Goal: Task Accomplishment & Management: Complete application form

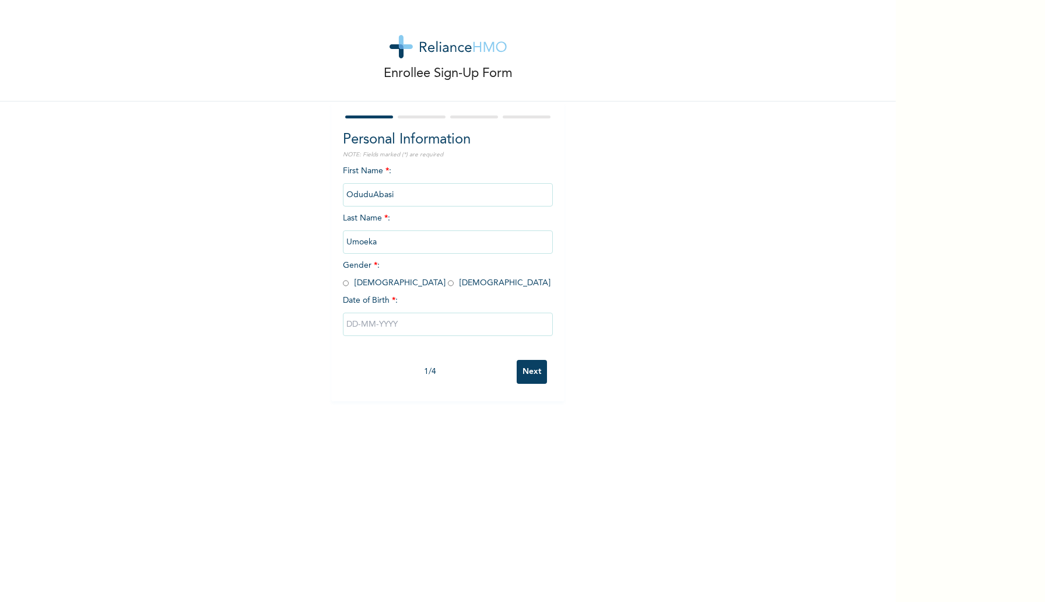
click at [352, 283] on span "Gender * : [DEMOGRAPHIC_DATA] [DEMOGRAPHIC_DATA]" at bounding box center [447, 274] width 208 height 26
click at [356, 282] on span "Gender * : [DEMOGRAPHIC_DATA] [DEMOGRAPHIC_DATA]" at bounding box center [447, 274] width 208 height 26
click at [348, 282] on input "radio" at bounding box center [346, 283] width 6 height 11
radio input "true"
click at [402, 339] on div at bounding box center [448, 324] width 210 height 35
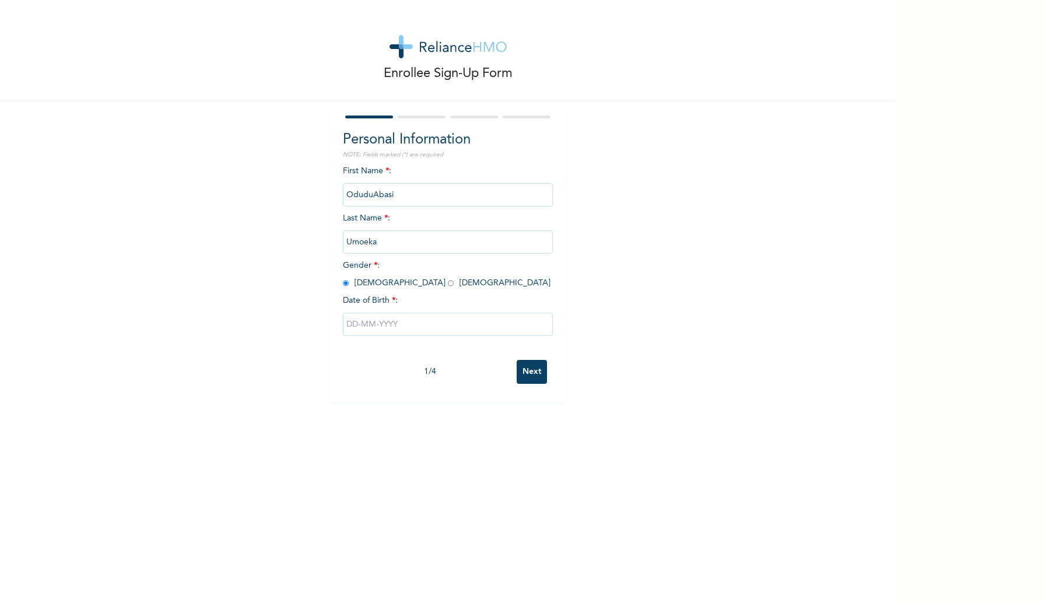
click at [401, 329] on input "text" at bounding box center [448, 324] width 210 height 23
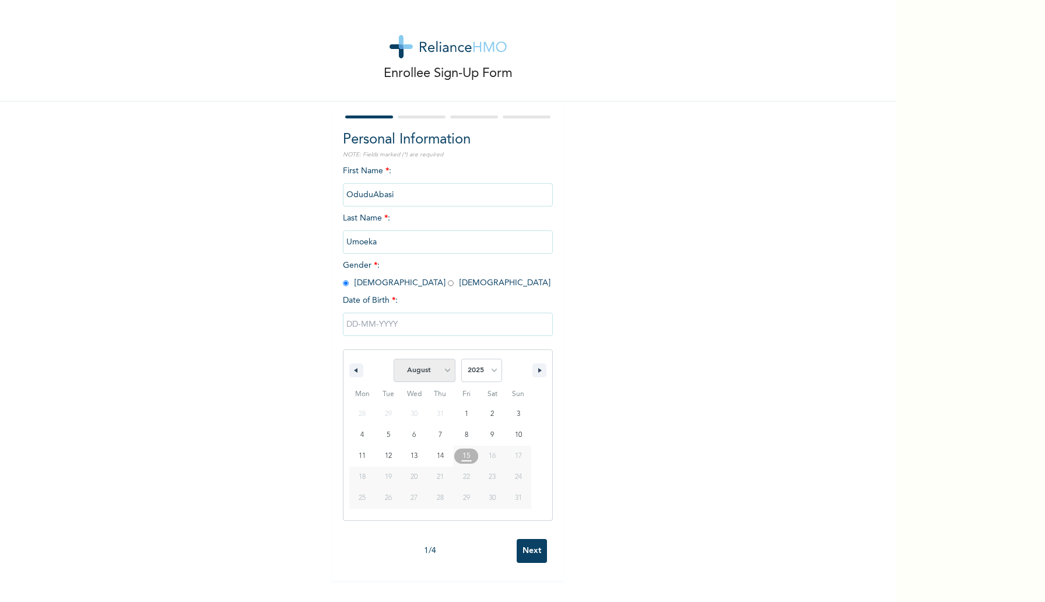
click at [440, 374] on select "January February March April May June July August September October November De…" at bounding box center [425, 370] width 62 height 23
select select "4"
click at [475, 366] on select "2025 2024 2023 2022 2021 2020 2019 2018 2017 2016 2015 2014 2013 2012 2011 2010…" at bounding box center [481, 370] width 41 height 23
select select "1993"
type input "[DATE]"
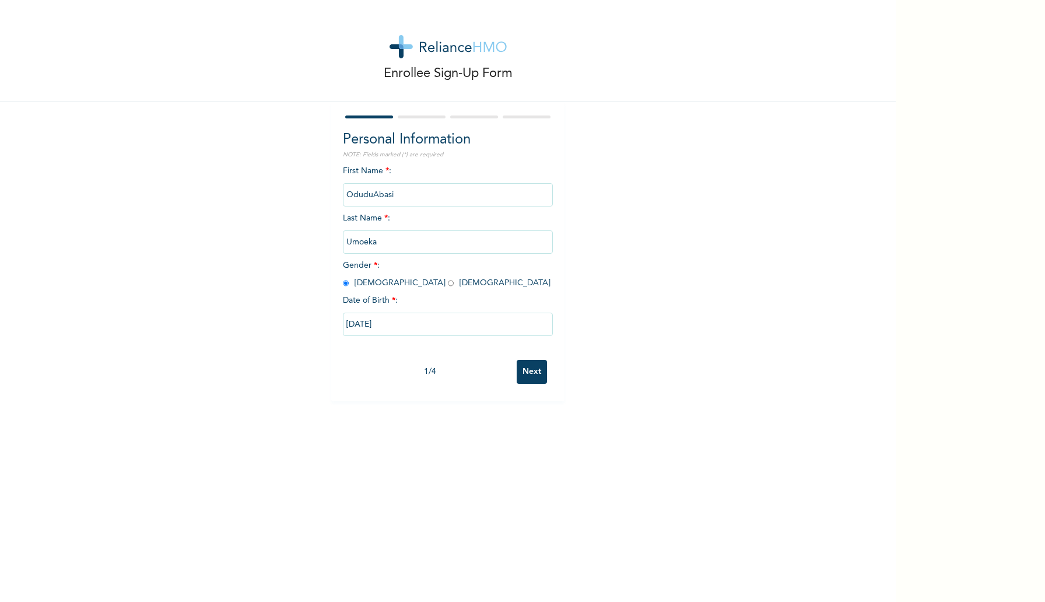
click at [531, 366] on input "Next" at bounding box center [532, 372] width 30 height 24
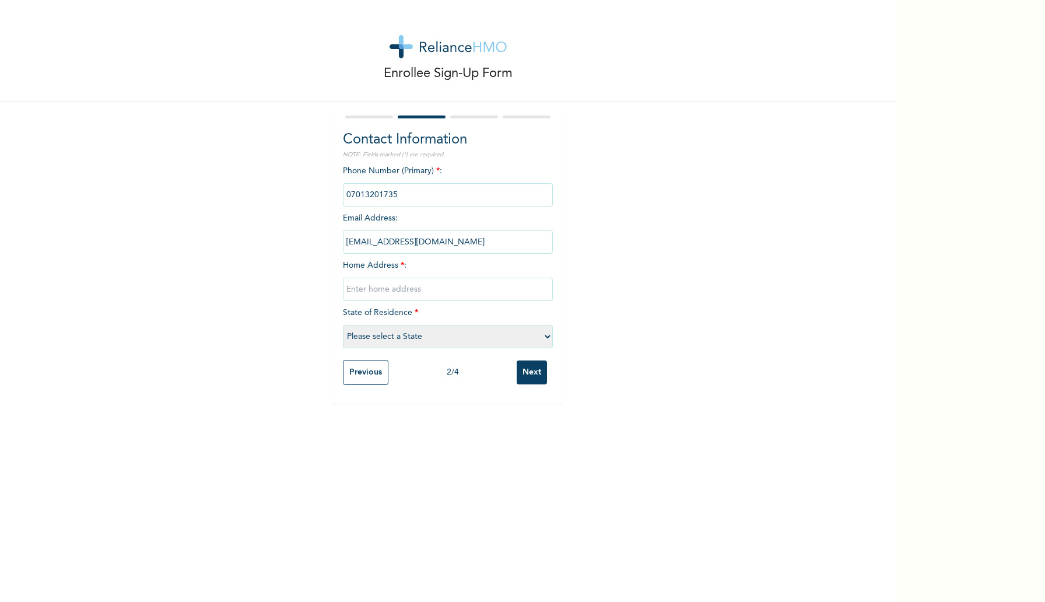
click at [411, 287] on input "text" at bounding box center [448, 289] width 210 height 23
type input "8 [PERSON_NAME], [PERSON_NAME] Estate, [GEOGRAPHIC_DATA], [GEOGRAPHIC_DATA]"
click at [383, 341] on select "Please select a State [PERSON_NAME] (FCT) [PERSON_NAME] Ibom [GEOGRAPHIC_DATA] …" at bounding box center [448, 336] width 210 height 23
select select "25"
click at [538, 380] on input "Next" at bounding box center [532, 372] width 30 height 24
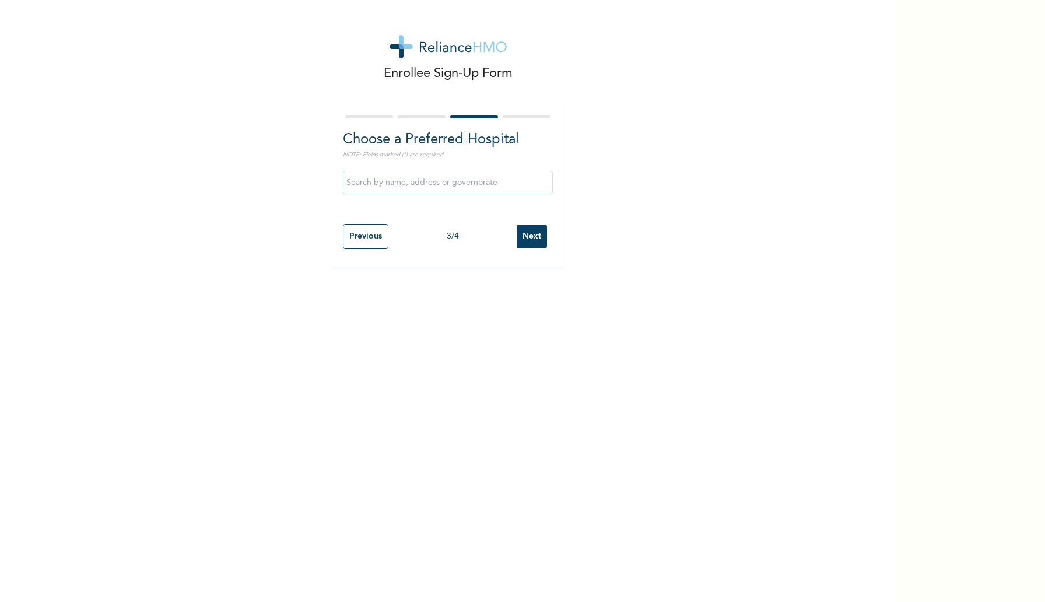
click at [427, 185] on input "text" at bounding box center [448, 182] width 210 height 23
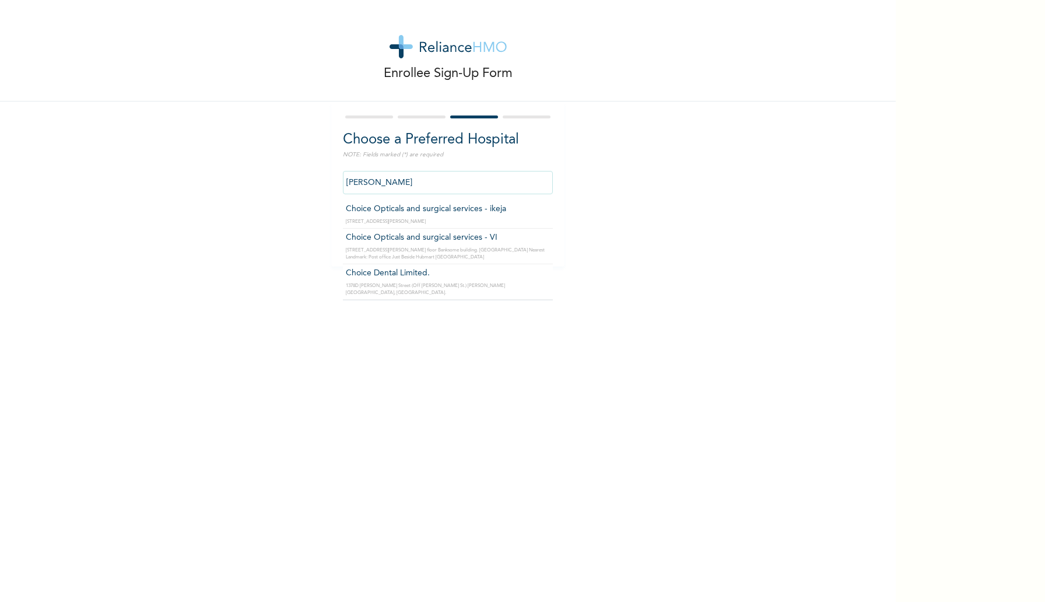
type input "Choice Opticals and surgical services - VI"
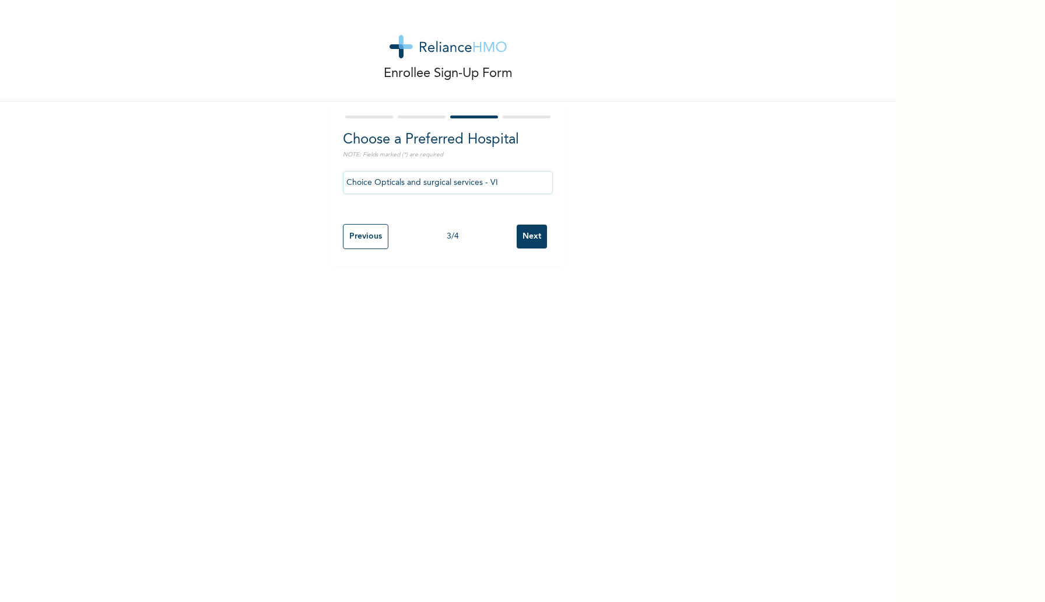
click at [528, 237] on input "Next" at bounding box center [532, 236] width 30 height 24
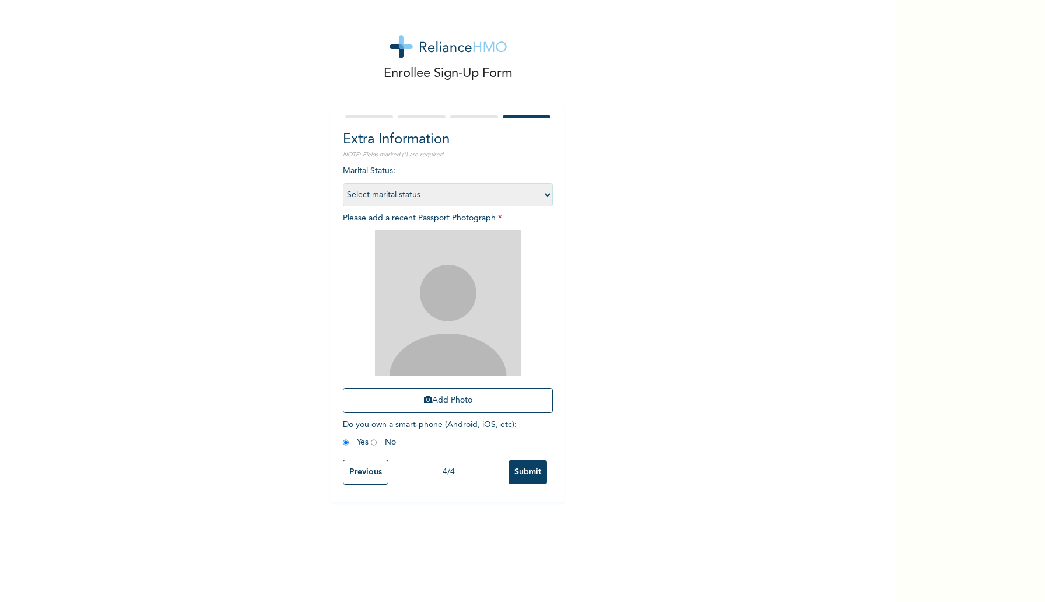
click at [450, 191] on select "Select marital status [DEMOGRAPHIC_DATA] Married [DEMOGRAPHIC_DATA] Widow/[DEMO…" at bounding box center [448, 194] width 210 height 23
select select "1"
click at [439, 402] on button "Add Photo" at bounding box center [448, 400] width 210 height 25
click at [453, 398] on button "Add Photo" at bounding box center [448, 400] width 210 height 25
click at [444, 385] on div "Add Photo" at bounding box center [448, 321] width 210 height 194
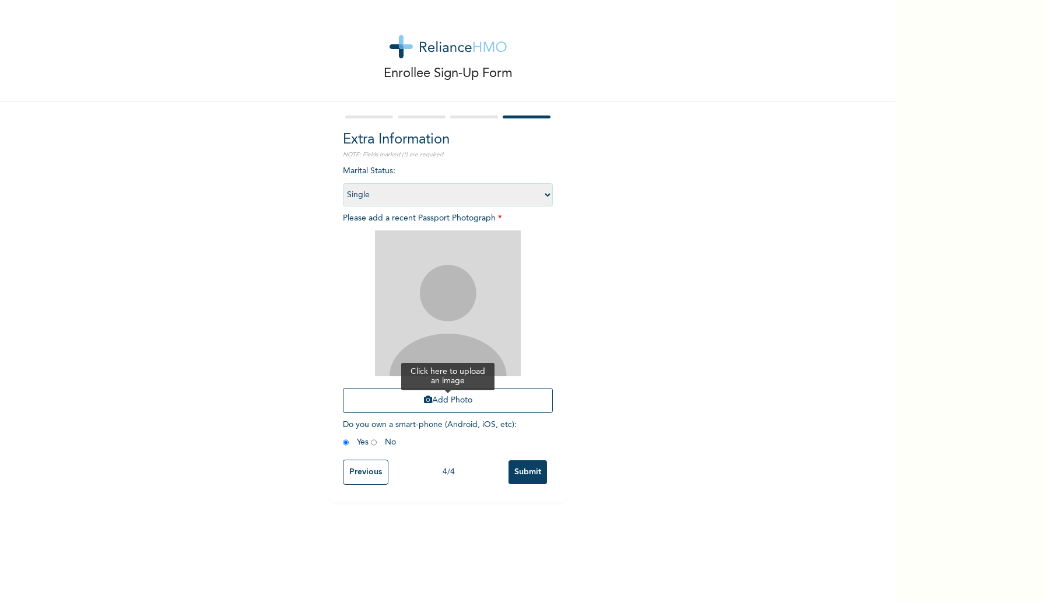
click at [445, 400] on button "Add Photo" at bounding box center [448, 400] width 210 height 25
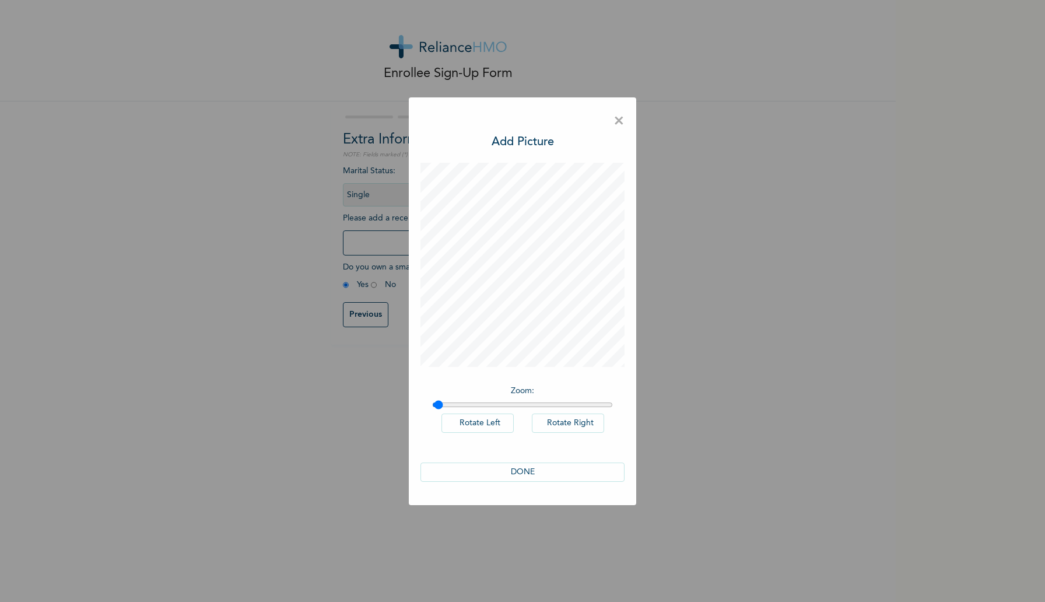
type input "1"
drag, startPoint x: 438, startPoint y: 402, endPoint x: 427, endPoint y: 401, distance: 11.2
click at [432, 401] on input "range" at bounding box center [522, 404] width 181 height 9
click at [584, 424] on button "Rotate Right" at bounding box center [568, 422] width 72 height 19
click at [584, 425] on button "Rotate Right" at bounding box center [568, 422] width 72 height 19
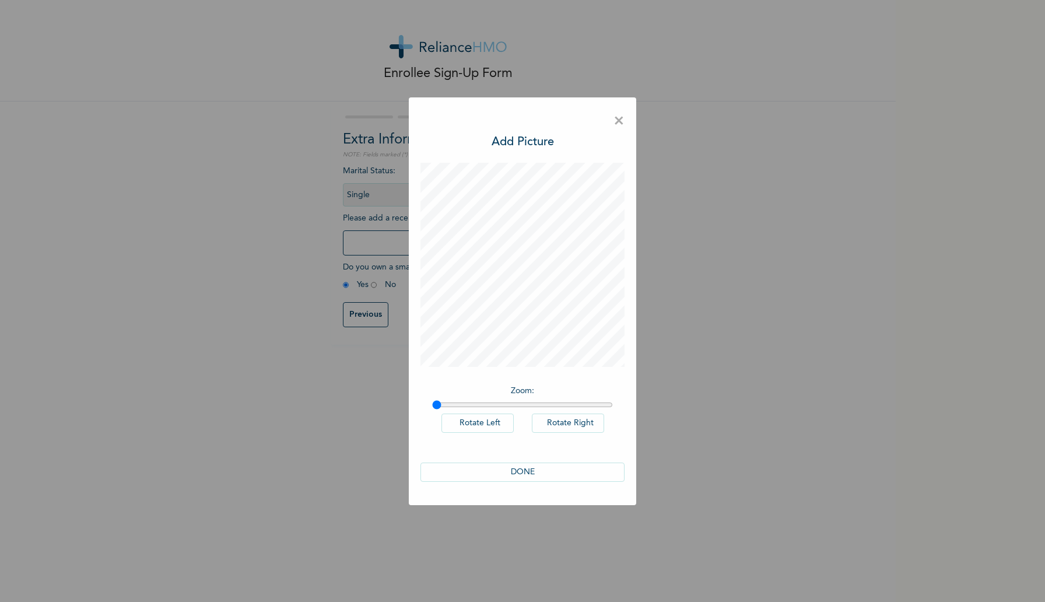
click at [584, 425] on button "Rotate Right" at bounding box center [568, 422] width 72 height 19
click at [544, 476] on button "DONE" at bounding box center [522, 471] width 204 height 19
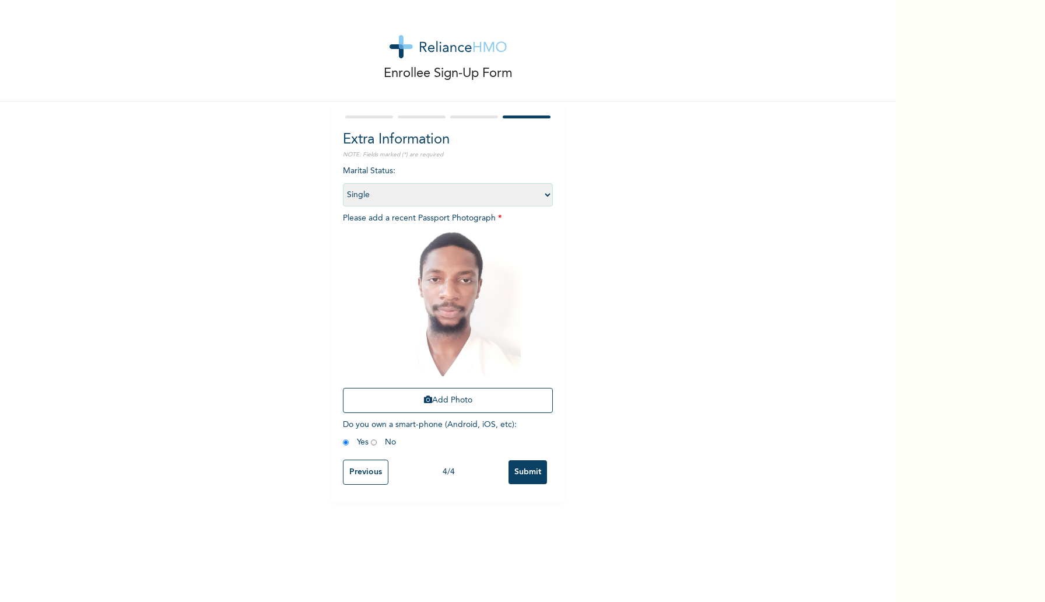
click at [528, 471] on input "Submit" at bounding box center [527, 472] width 38 height 24
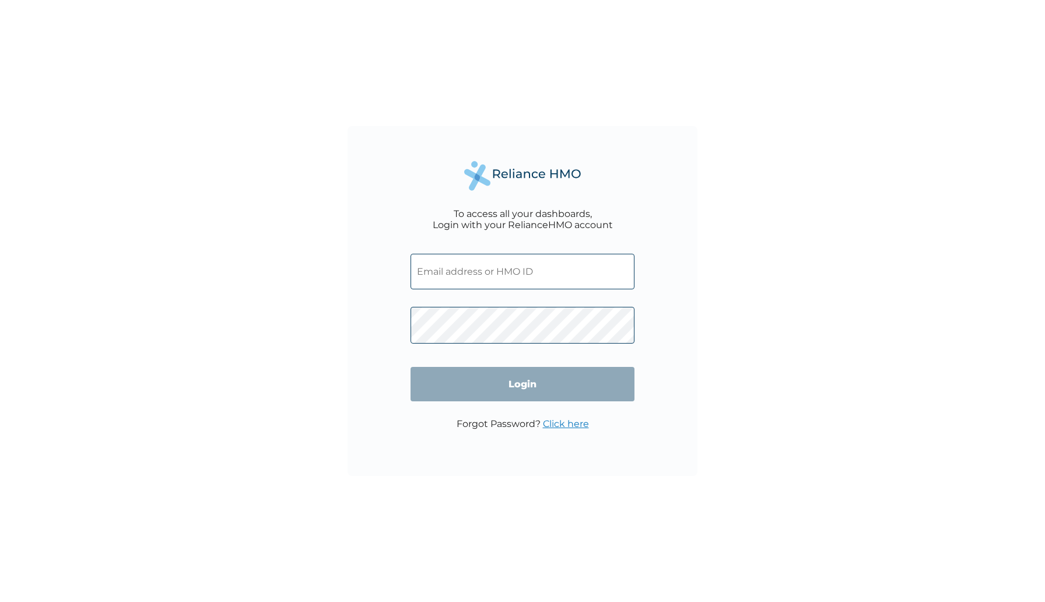
click at [496, 276] on input "text" at bounding box center [523, 272] width 224 height 36
paste input "QLR/10025/A"
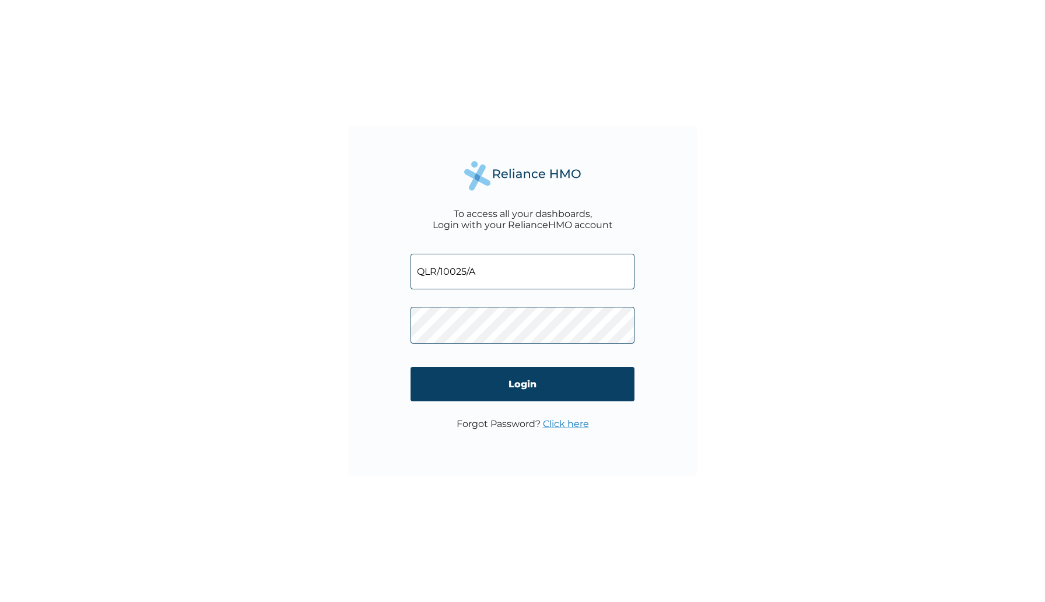
type input "QLR/10025/A"
click at [546, 387] on input "Login" at bounding box center [523, 384] width 224 height 34
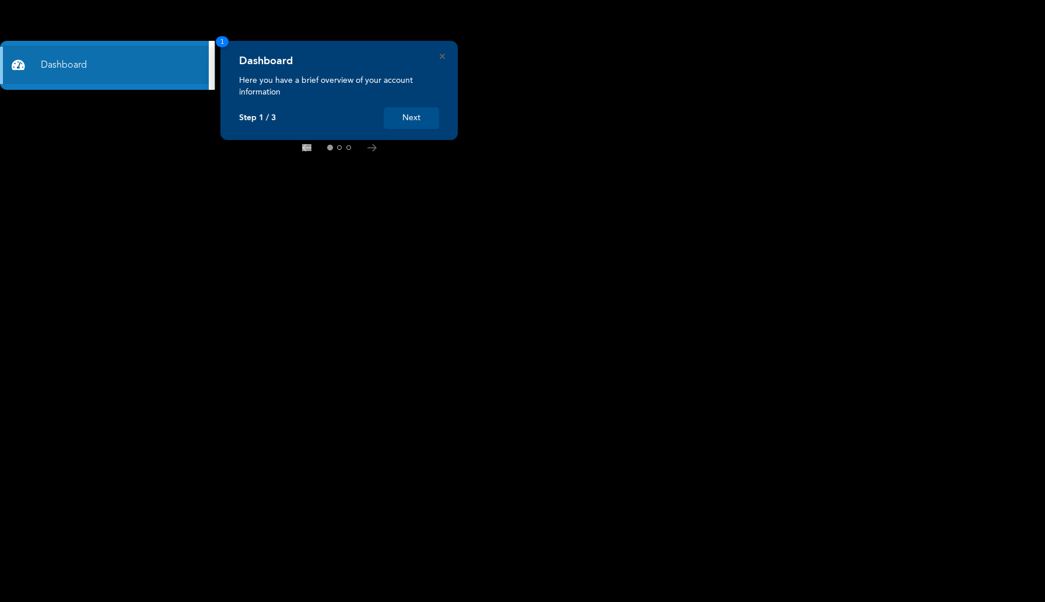
click at [424, 120] on button "Next" at bounding box center [411, 118] width 55 height 22
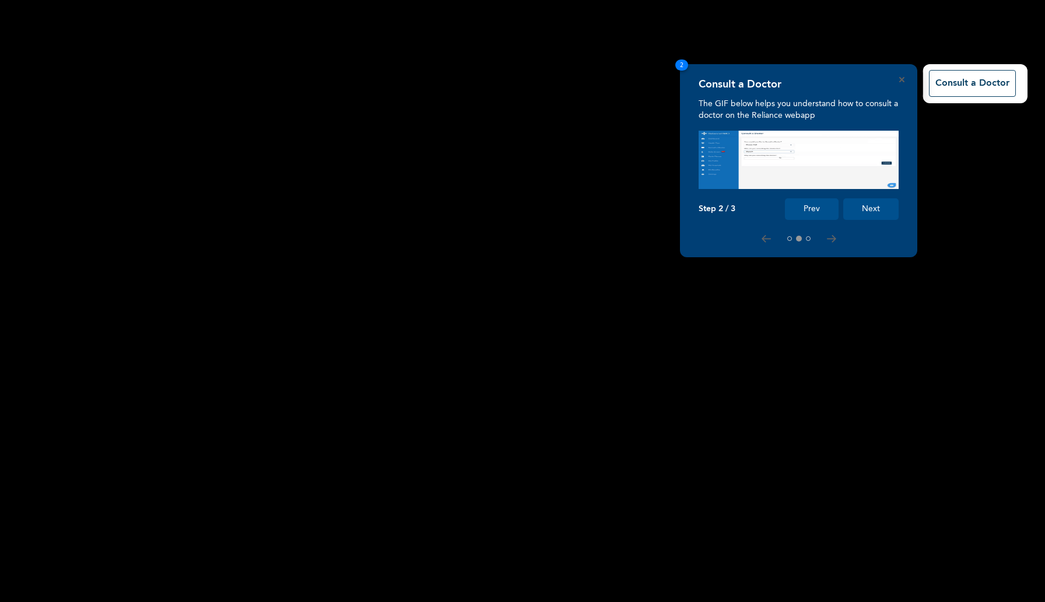
click at [566, 116] on rect at bounding box center [522, 301] width 1045 height 602
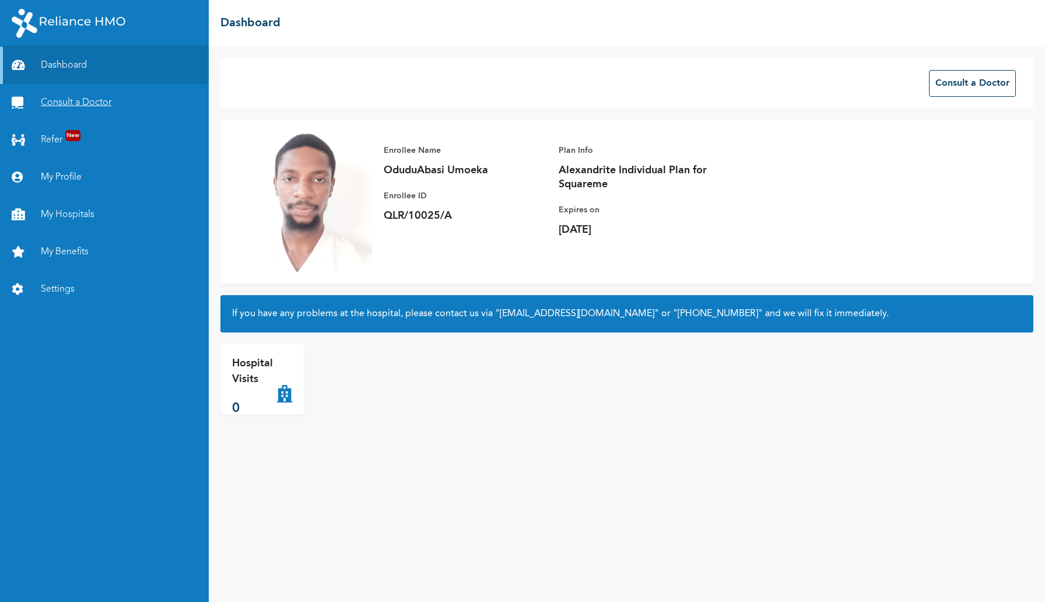
click at [69, 100] on link "Consult a Doctor" at bounding box center [104, 102] width 209 height 37
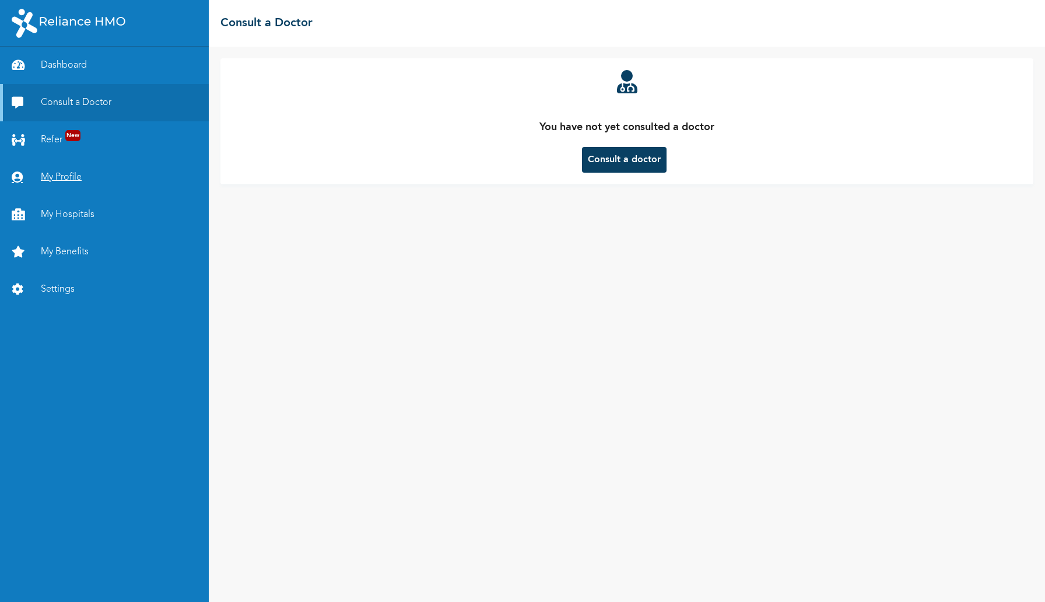
click at [61, 177] on link "My Profile" at bounding box center [104, 177] width 209 height 37
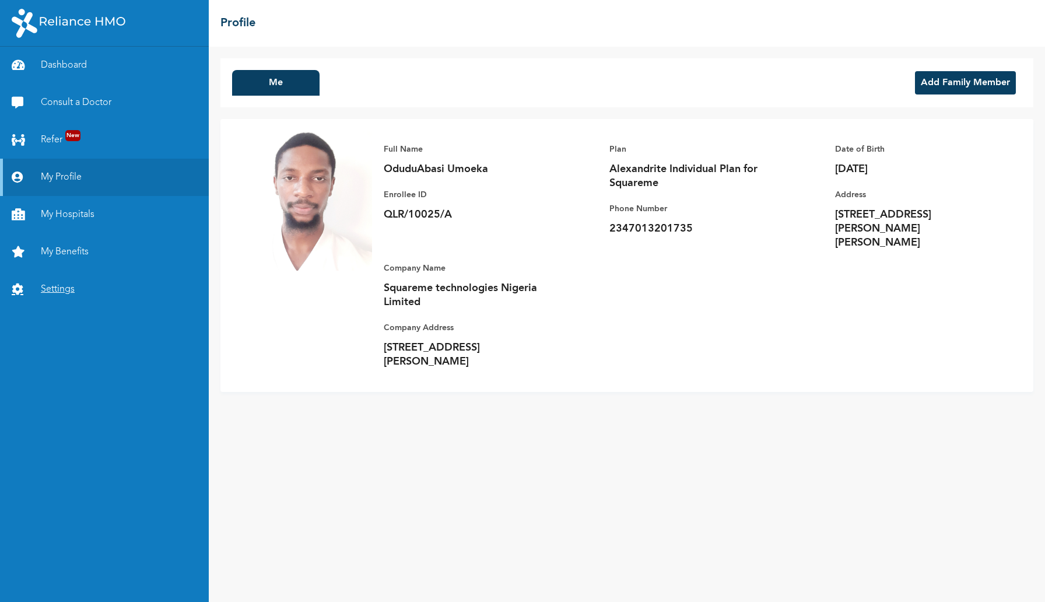
click at [64, 285] on link "Settings" at bounding box center [104, 289] width 209 height 37
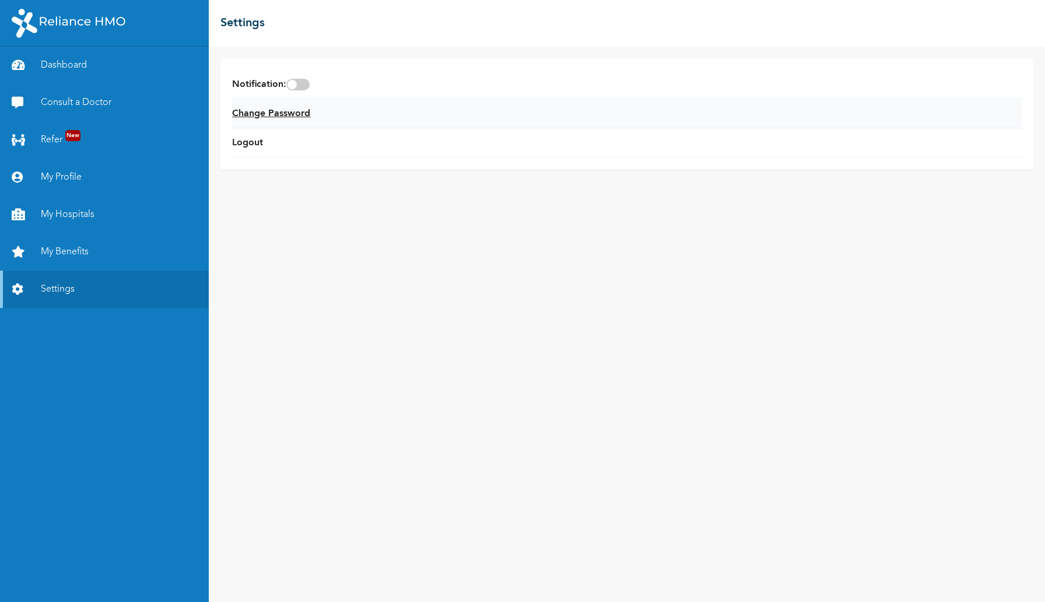
click at [273, 114] on link "Change Password" at bounding box center [271, 114] width 78 height 14
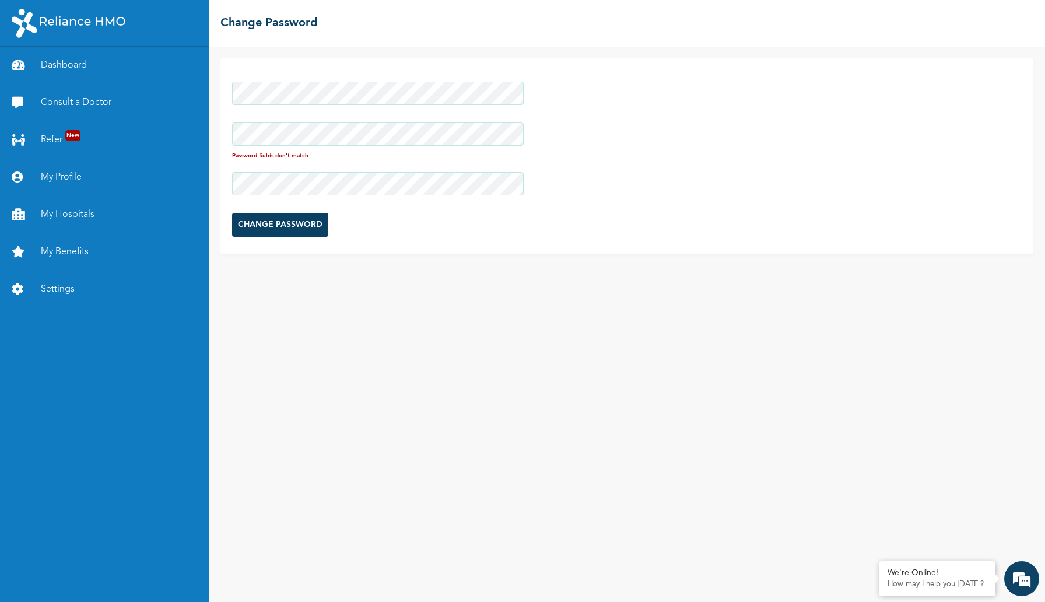
click at [525, 170] on div "Password fields don't match CHANGE PASSWORD" at bounding box center [626, 156] width 813 height 196
click at [289, 217] on input "CHANGE PASSWORD" at bounding box center [280, 216] width 96 height 24
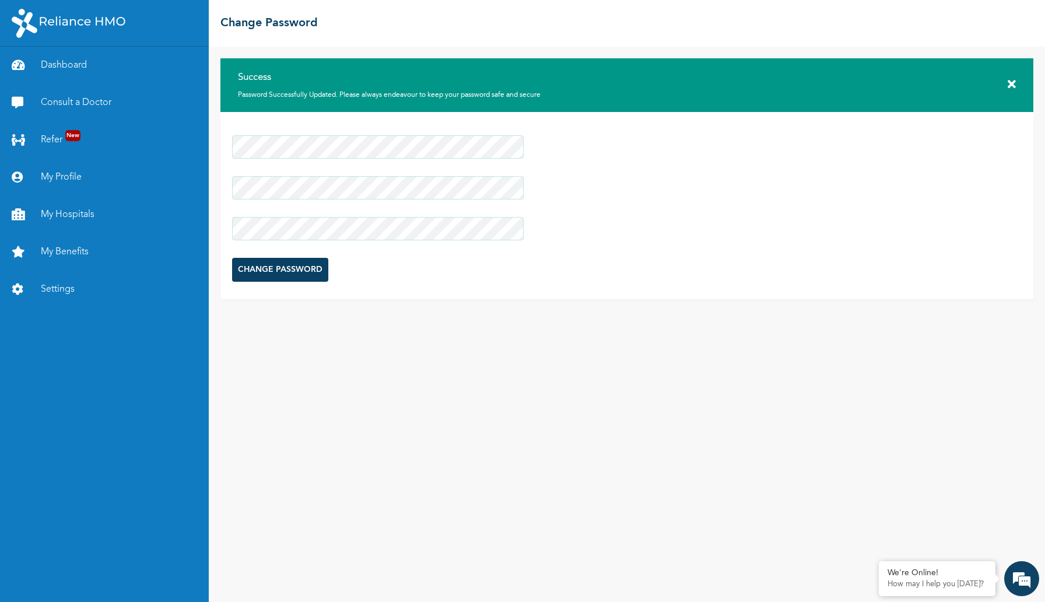
click at [894, 44] on div "☰ Change Password" at bounding box center [627, 23] width 836 height 47
click at [796, 192] on div "CHANGE PASSWORD" at bounding box center [626, 205] width 813 height 187
click at [66, 252] on link "My Benefits" at bounding box center [104, 251] width 209 height 37
